Goal: Task Accomplishment & Management: Use online tool/utility

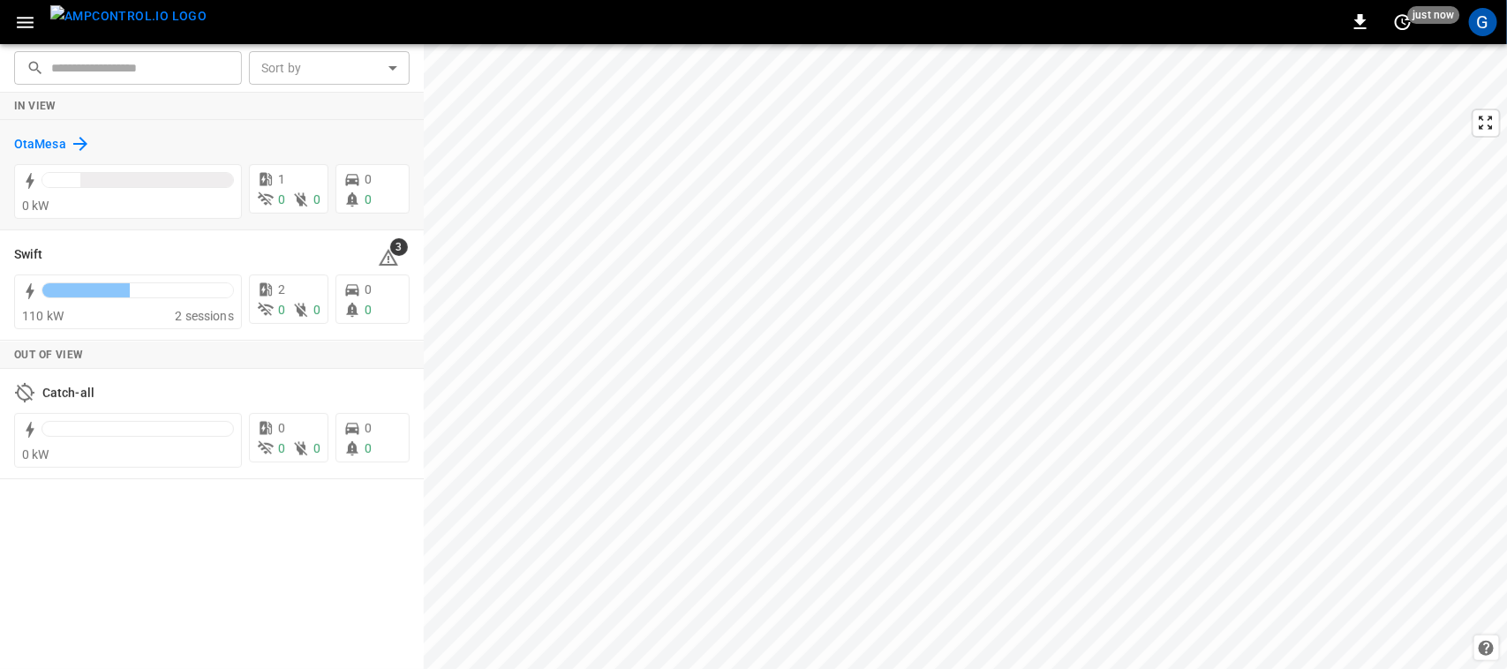
click at [59, 143] on h6 "OtaMesa" at bounding box center [40, 144] width 52 height 19
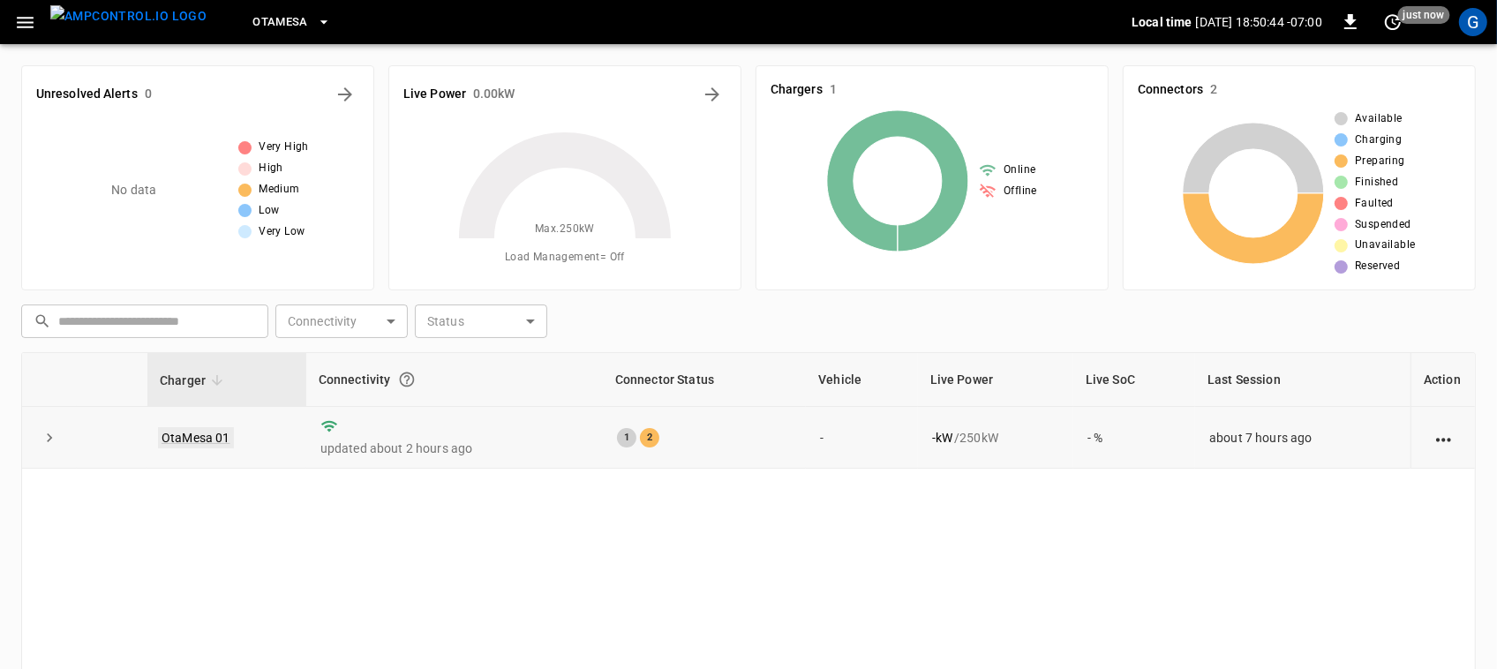
click at [194, 439] on link "OtaMesa 01" at bounding box center [196, 437] width 76 height 21
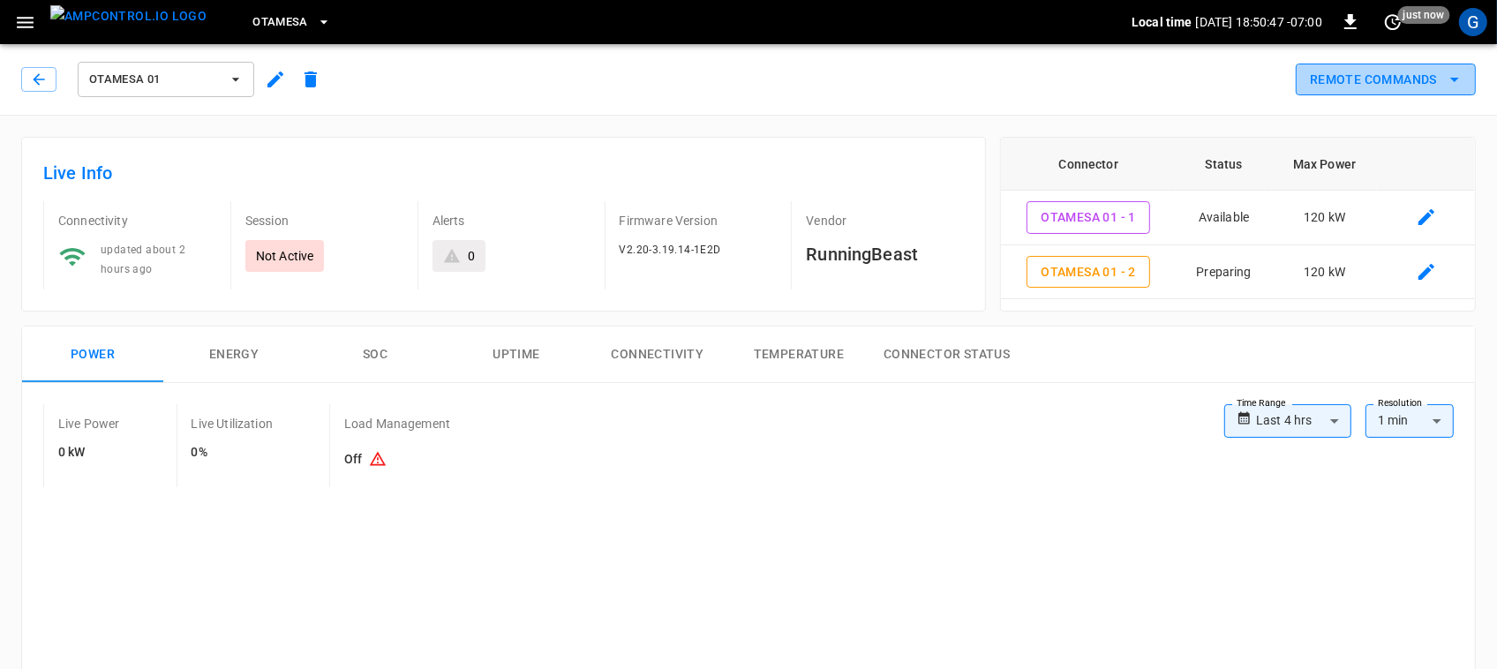
click at [1346, 85] on button "Remote Commands" at bounding box center [1386, 80] width 180 height 33
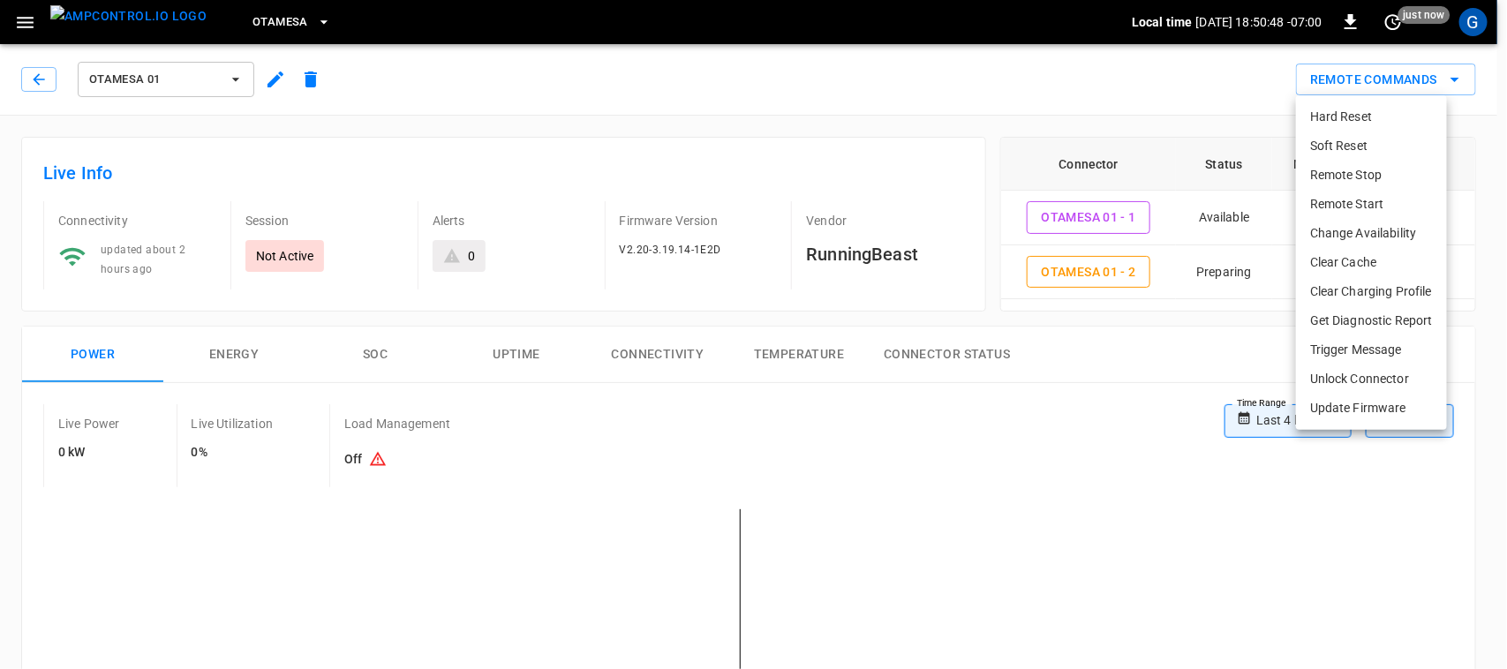
click at [1371, 196] on li "Remote Start" at bounding box center [1371, 204] width 151 height 29
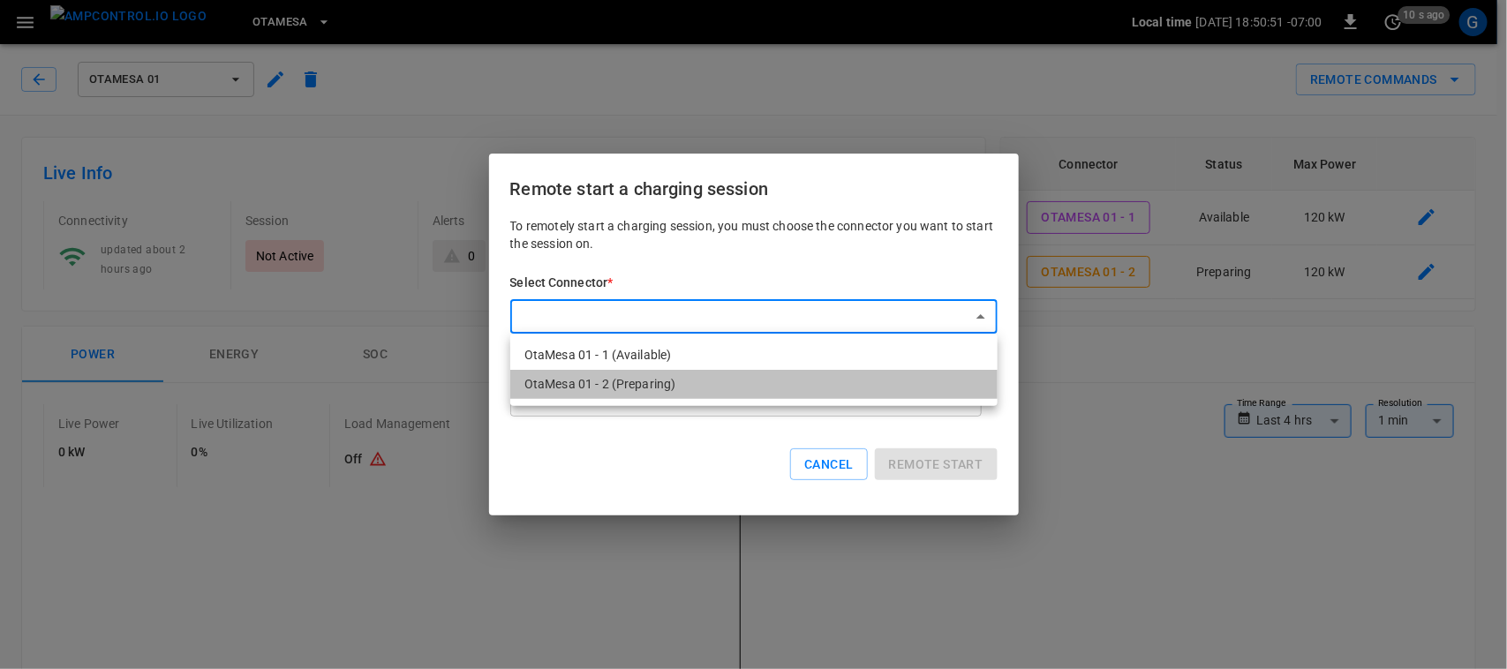
click at [678, 381] on li "OtaMesa 01 - 2 (Preparing)" at bounding box center [753, 384] width 487 height 29
type input "**********"
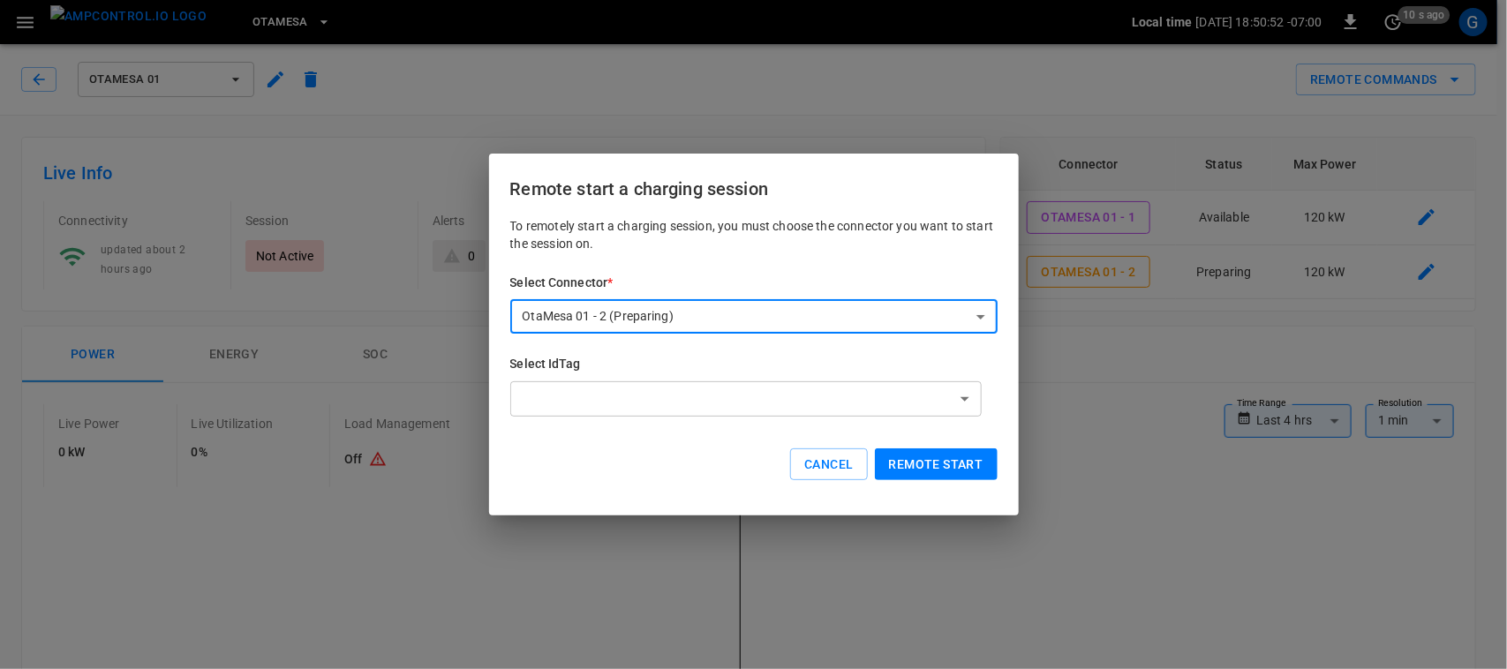
click at [954, 464] on button "Remote start" at bounding box center [936, 465] width 123 height 33
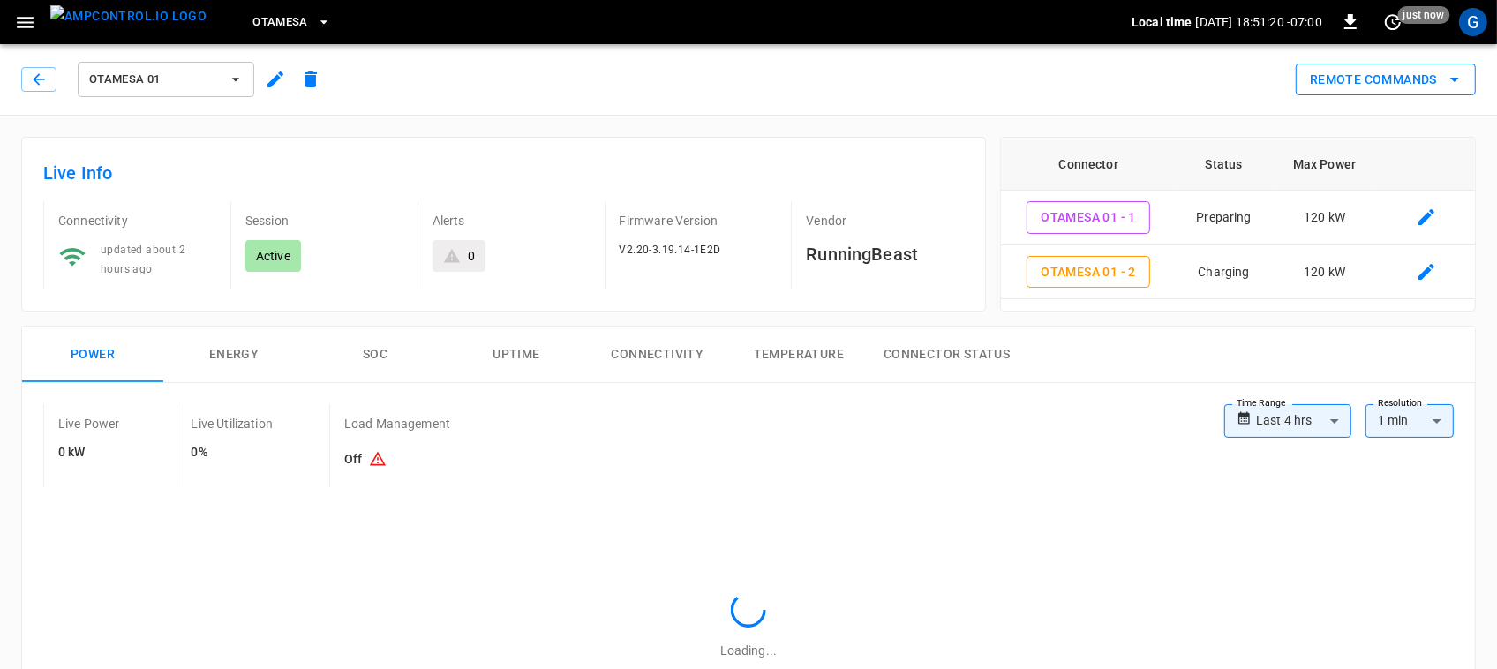
click at [1349, 64] on button "Remote Commands" at bounding box center [1386, 80] width 180 height 33
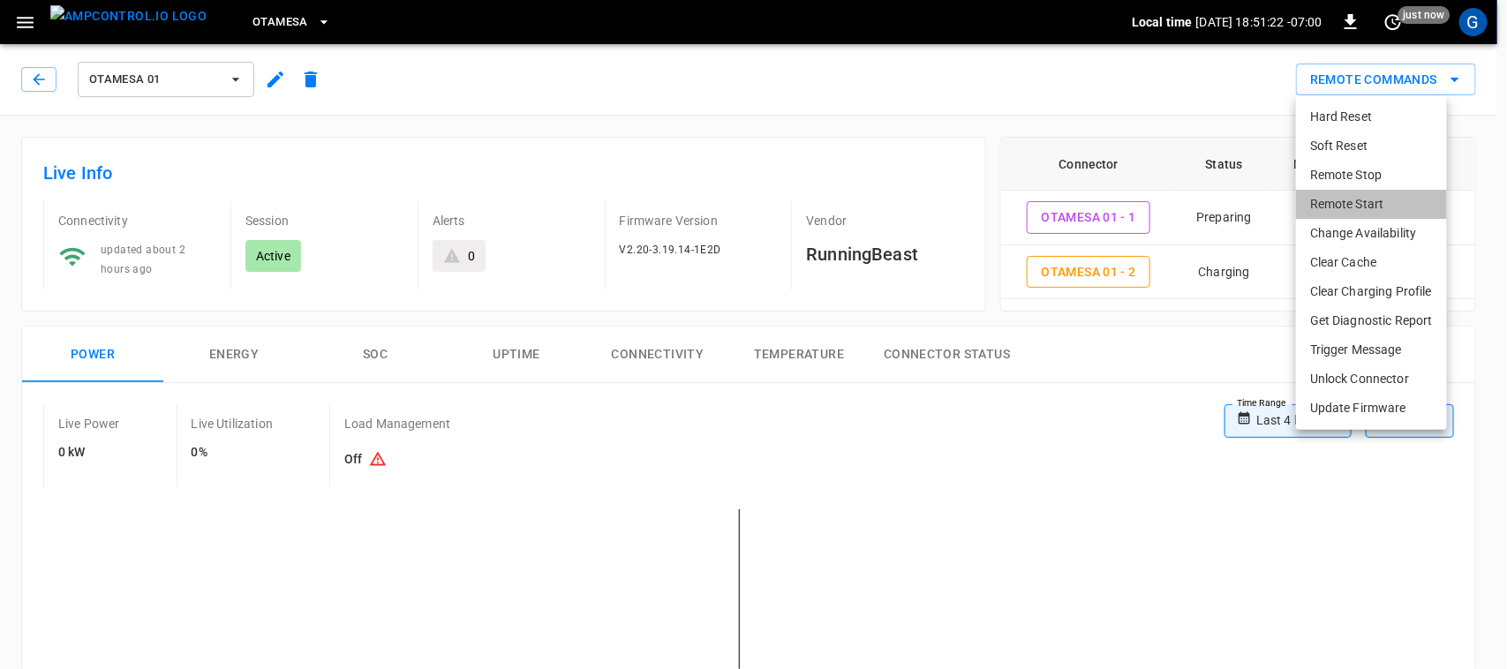
click at [1317, 199] on li "Remote Start" at bounding box center [1371, 204] width 151 height 29
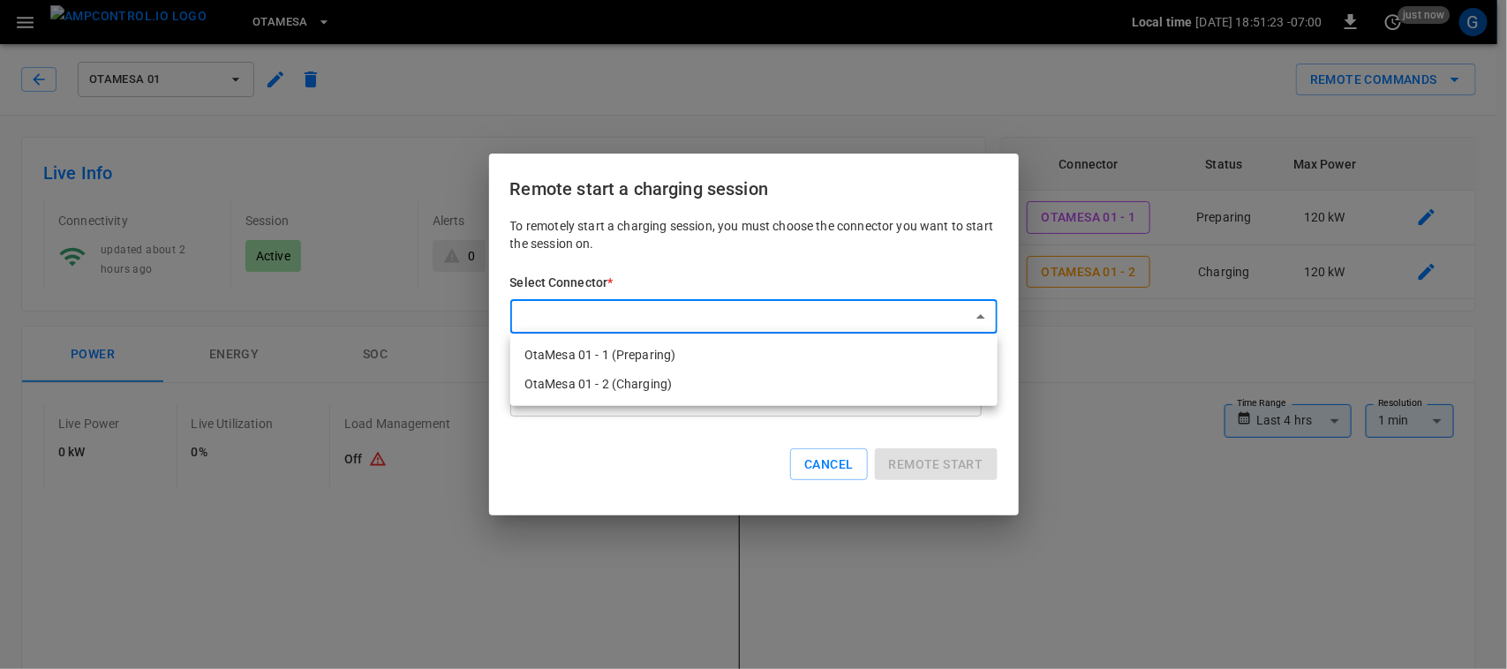
click at [788, 364] on li "OtaMesa 01 - 1 (Preparing)" at bounding box center [753, 355] width 487 height 29
type input "**********"
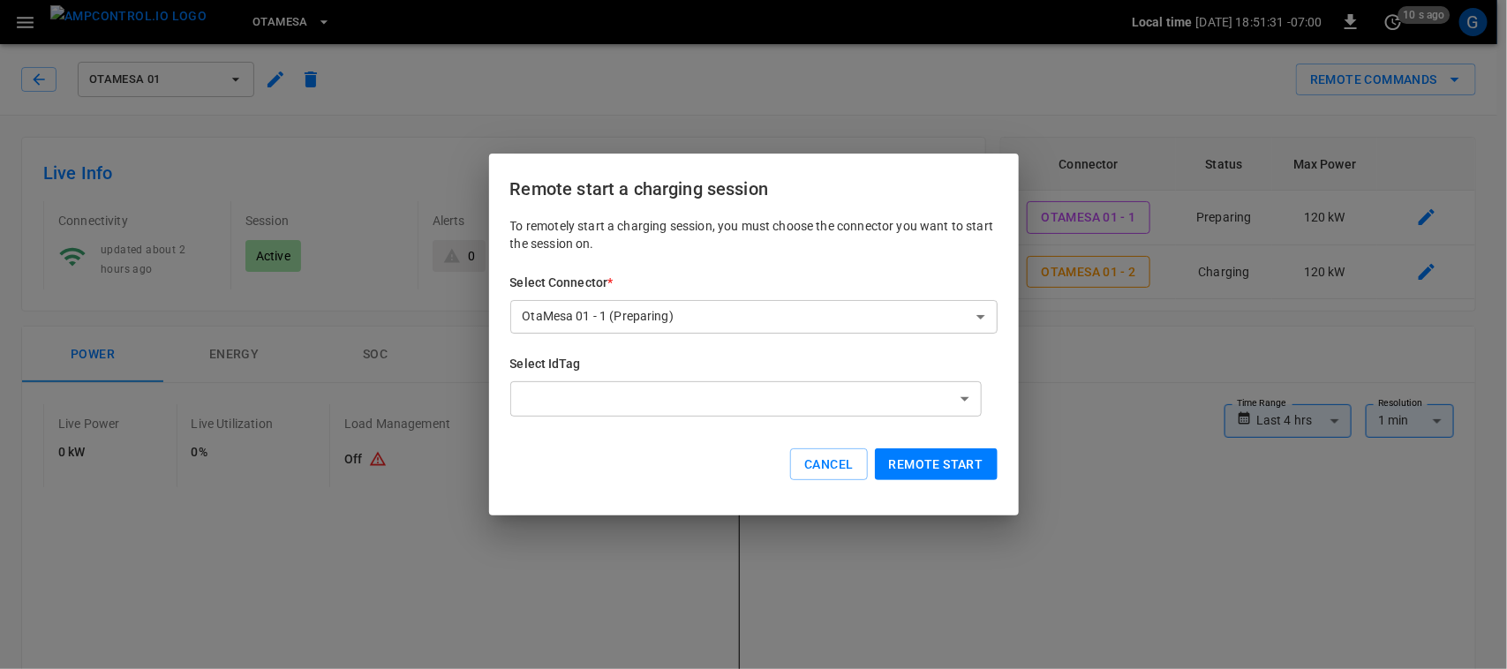
click at [958, 465] on button "Remote start" at bounding box center [936, 465] width 123 height 33
